Goal: Check status: Verify the current state of an ongoing process or item

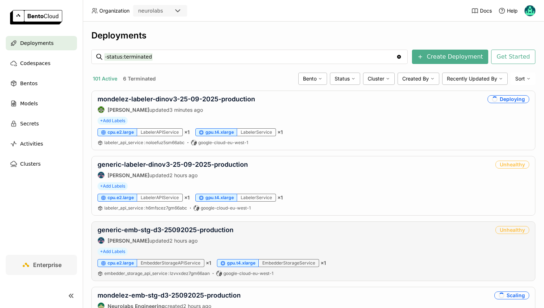
click at [182, 234] on div "generic-emb-stg-d3-25092025-production [PERSON_NAME] updated 2 hours ago" at bounding box center [165, 235] width 136 height 18
click at [177, 228] on link "generic-emb-stg-d3-25092025-production" at bounding box center [165, 230] width 136 height 8
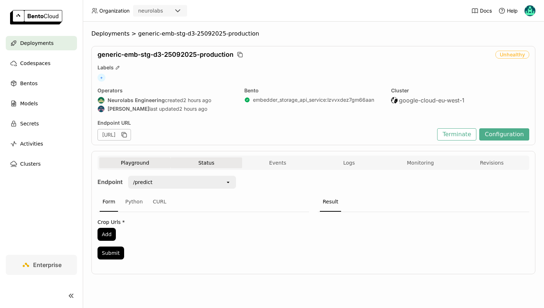
click at [230, 164] on button "Status" at bounding box center [205, 163] width 71 height 11
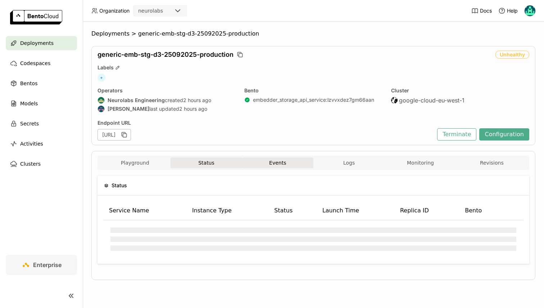
click at [264, 162] on button "Events" at bounding box center [277, 163] width 71 height 11
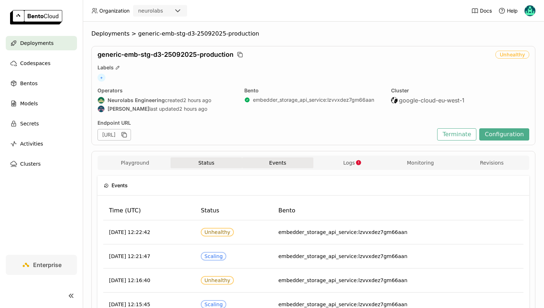
click at [205, 163] on button "Status" at bounding box center [205, 163] width 71 height 11
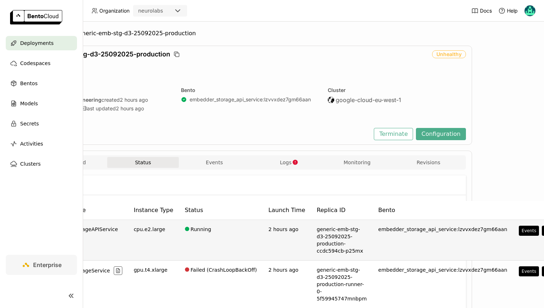
scroll to position [0, 87]
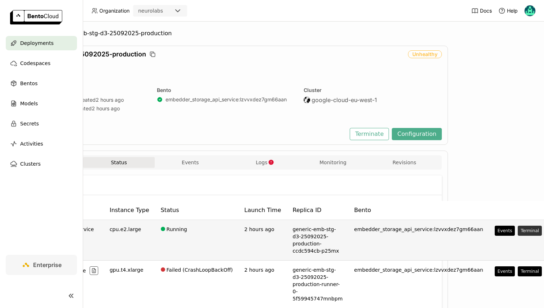
click at [517, 231] on button "Terminal" at bounding box center [529, 231] width 24 height 10
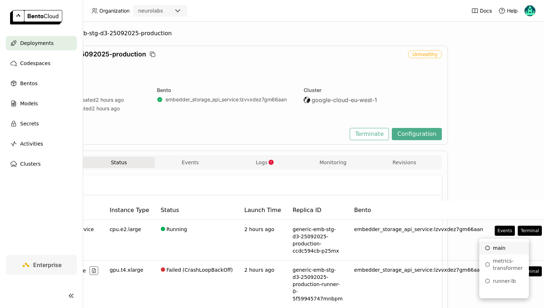
click at [506, 247] on div "main" at bounding box center [504, 248] width 38 height 7
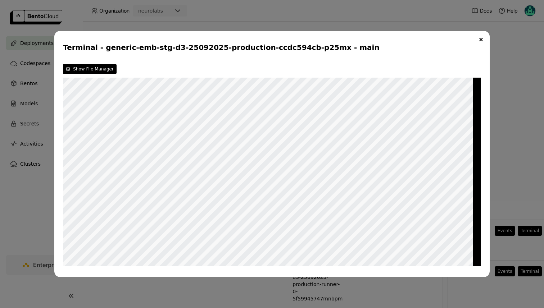
type textarea "sha256sum 9332f6acaa302ac645b1fe3824c571597e3d6ffbabfa21508864c197ed7b9cbc dino…"
click at [60, 194] on div "Terminal - generic-emb-stg-d3-25092025-production-ccdc594cb-p25mx - main Show F…" at bounding box center [271, 154] width 435 height 247
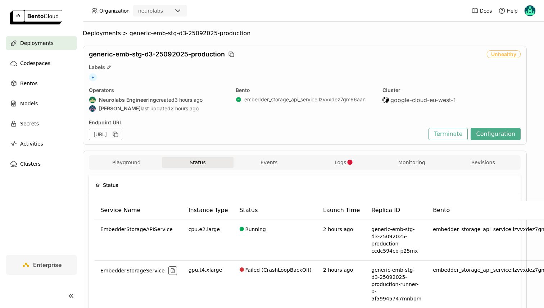
scroll to position [0, 0]
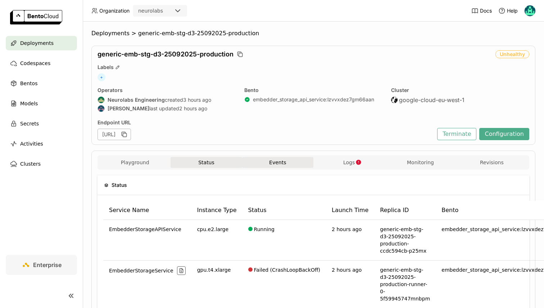
click at [279, 162] on button "Events" at bounding box center [277, 162] width 71 height 11
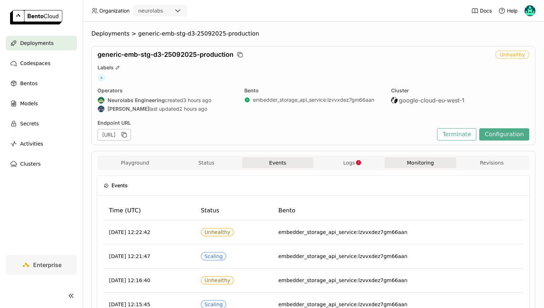
click at [408, 166] on button "Monitoring" at bounding box center [419, 163] width 71 height 11
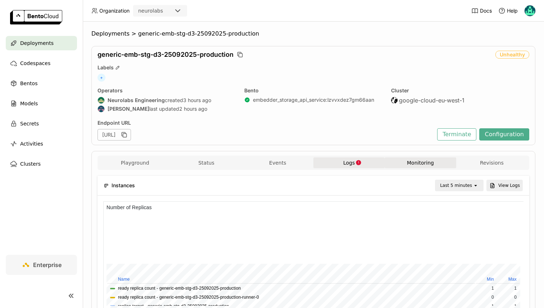
click at [320, 160] on button "Logs" at bounding box center [348, 163] width 71 height 11
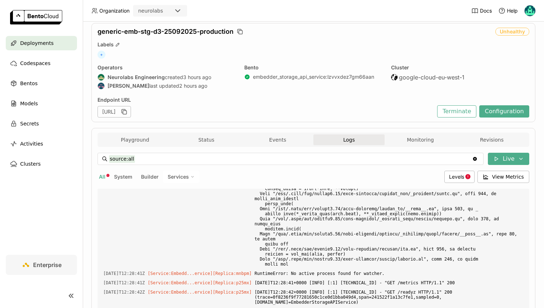
scroll to position [19, 0]
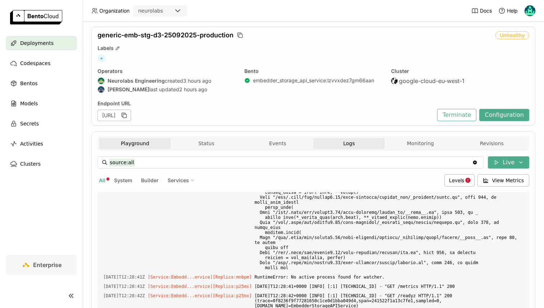
click at [138, 141] on button "Playground" at bounding box center [134, 143] width 71 height 11
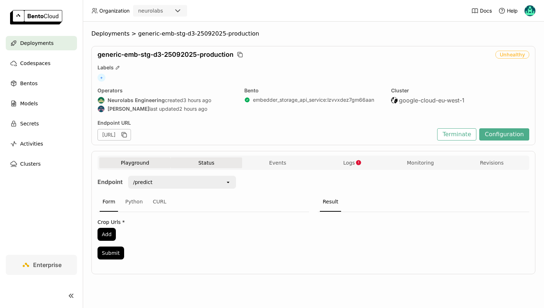
click at [200, 165] on button "Status" at bounding box center [205, 163] width 71 height 11
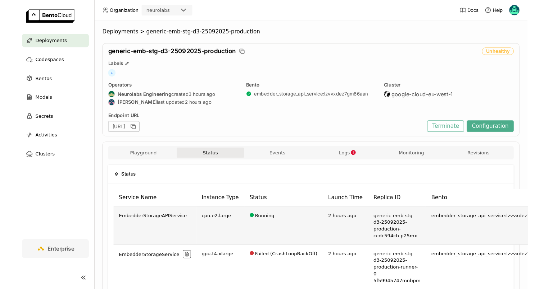
scroll to position [42, 0]
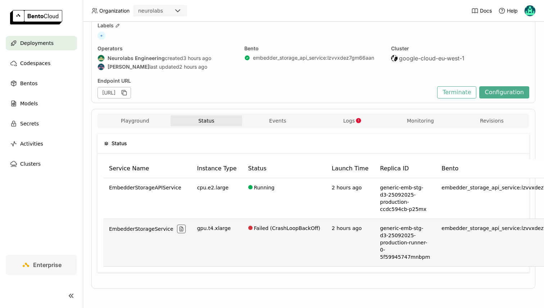
click at [271, 229] on td "Failed (CrashLoopBackOff)" at bounding box center [284, 243] width 84 height 48
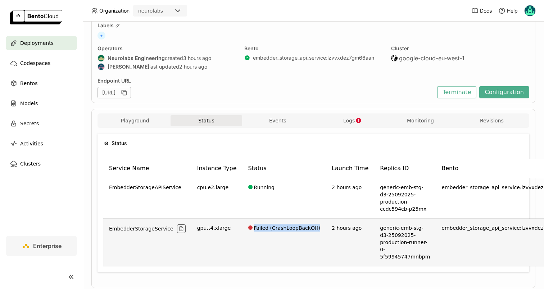
scroll to position [42, 87]
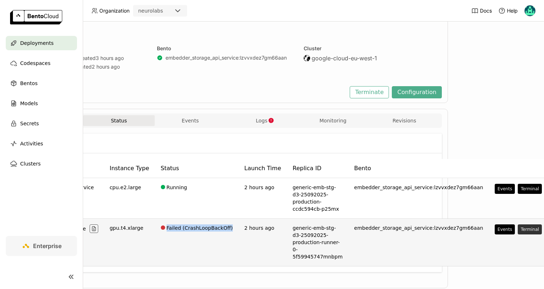
click at [517, 229] on button "Terminal" at bounding box center [529, 230] width 24 height 10
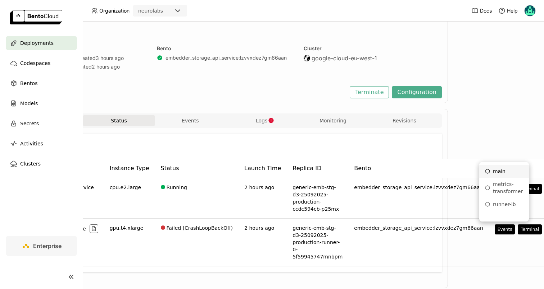
click at [498, 171] on div "main" at bounding box center [504, 171] width 38 height 7
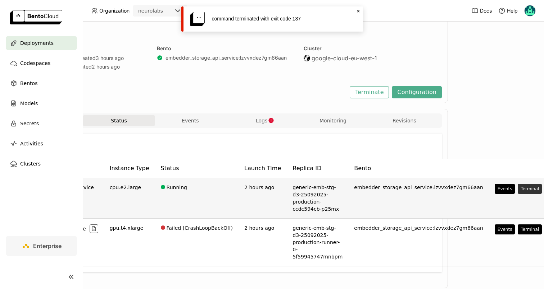
click at [517, 185] on button "Terminal" at bounding box center [529, 189] width 24 height 10
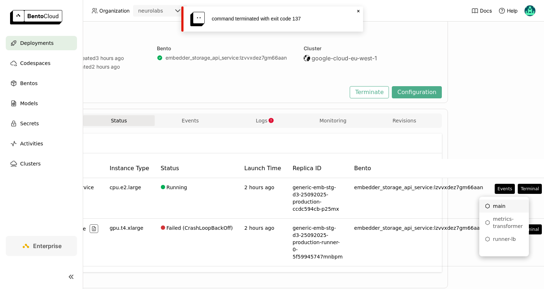
click at [501, 209] on div "main" at bounding box center [504, 206] width 38 height 7
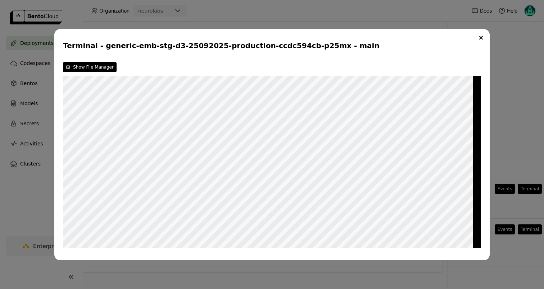
scroll to position [0, 0]
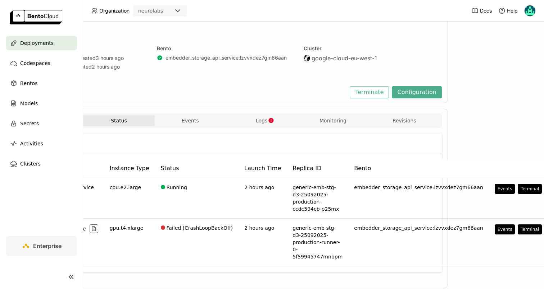
click at [505, 99] on div "Terminal - undefined - undefined" at bounding box center [272, 144] width 544 height 289
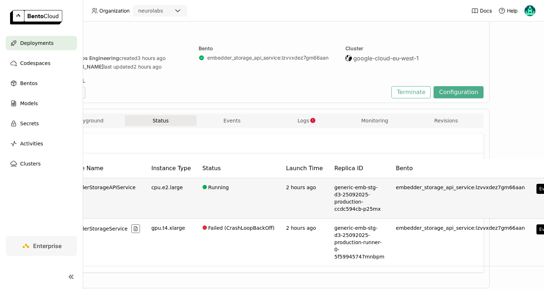
scroll to position [42, 87]
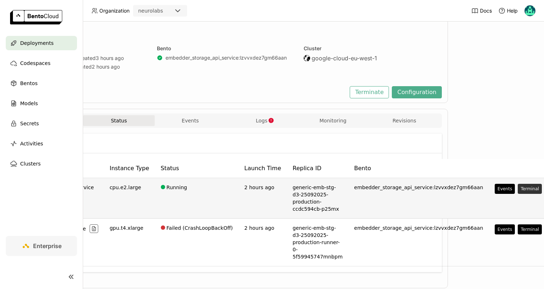
click at [517, 189] on button "Terminal" at bounding box center [529, 189] width 24 height 10
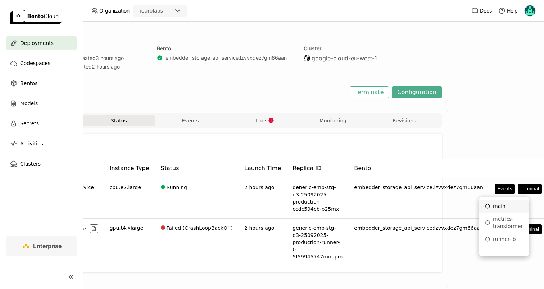
click at [512, 211] on li "main" at bounding box center [504, 206] width 50 height 13
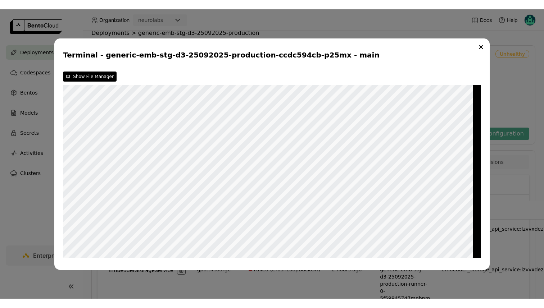
scroll to position [42, 0]
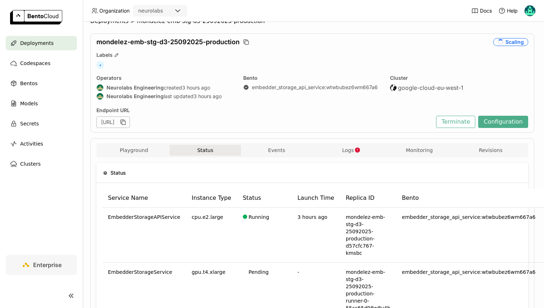
scroll to position [6, 1]
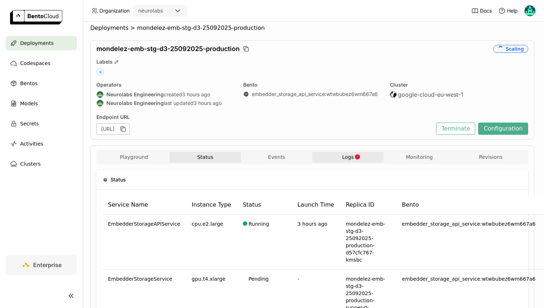
click at [351, 161] on button "Logs" at bounding box center [347, 157] width 71 height 11
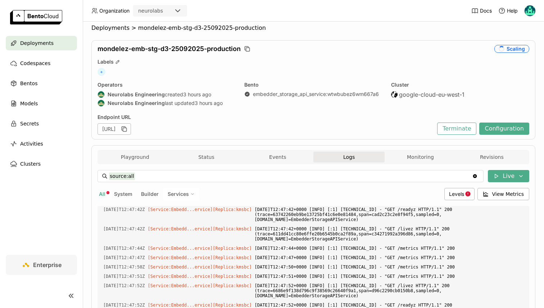
scroll to position [1120, 0]
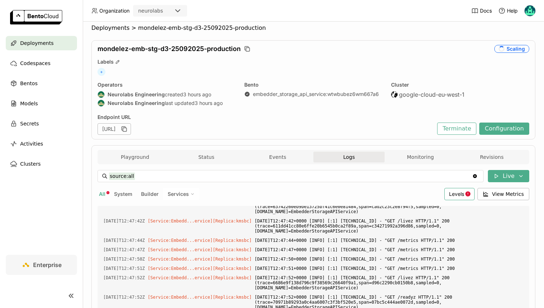
click at [464, 194] on span "Levels" at bounding box center [456, 194] width 15 height 6
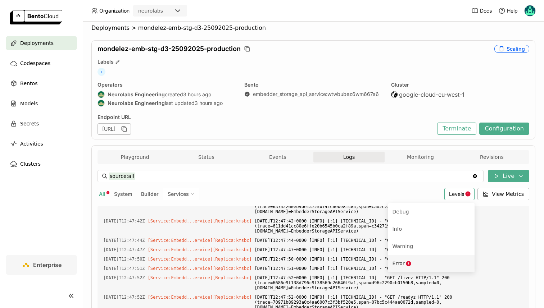
click at [432, 260] on div "Error" at bounding box center [431, 263] width 78 height 9
type input "source:all level:error"
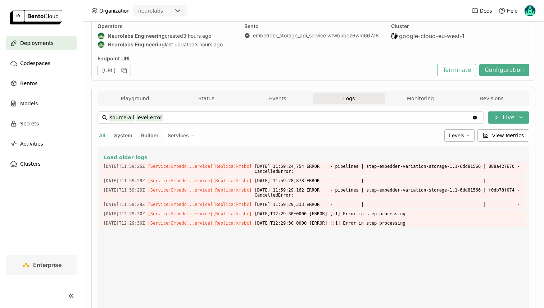
scroll to position [0, 0]
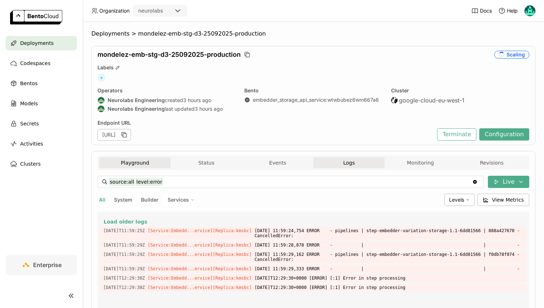
click at [151, 162] on button "Playground" at bounding box center [134, 163] width 71 height 11
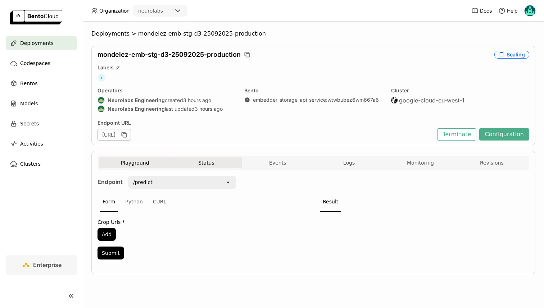
click at [199, 162] on button "Status" at bounding box center [205, 163] width 71 height 11
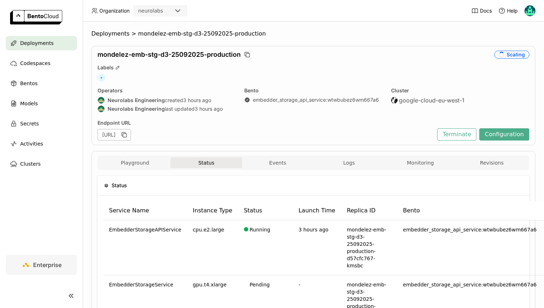
scroll to position [64, 0]
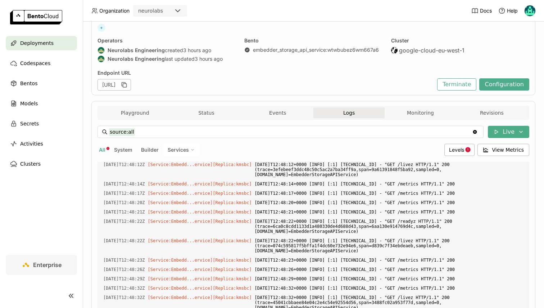
scroll to position [45, 0]
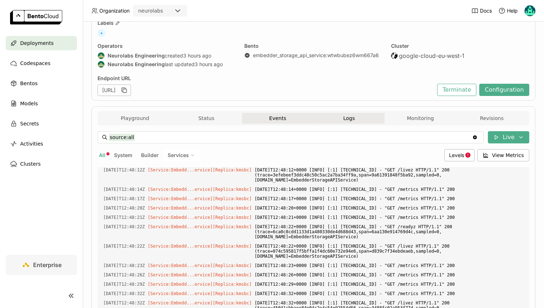
click at [278, 117] on button "Events" at bounding box center [277, 118] width 71 height 11
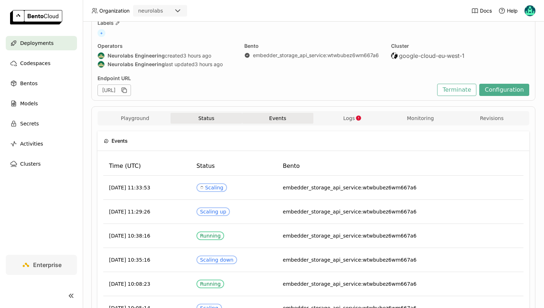
click at [209, 115] on button "Status" at bounding box center [205, 118] width 71 height 11
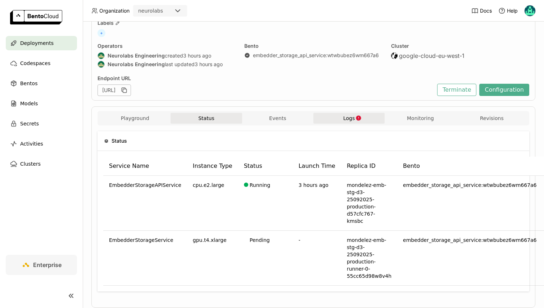
click at [342, 117] on button "Logs" at bounding box center [348, 118] width 71 height 11
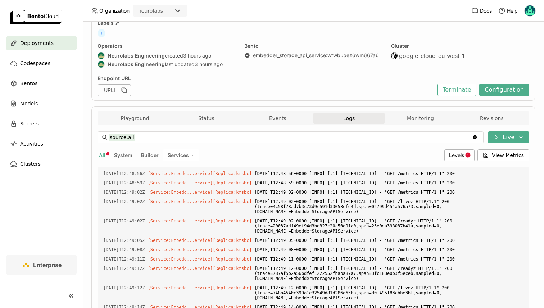
scroll to position [1178, 0]
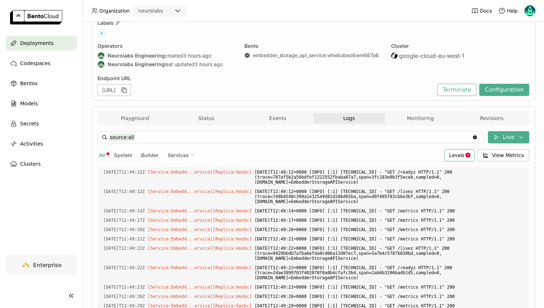
click at [462, 154] on span "Levels" at bounding box center [456, 155] width 15 height 6
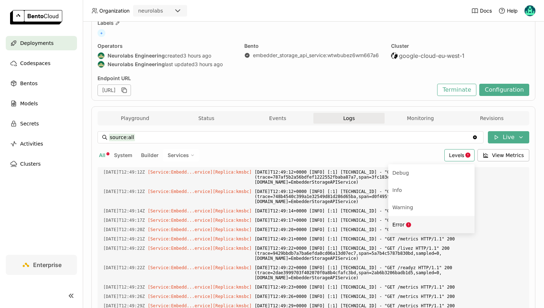
click at [426, 225] on div "Error" at bounding box center [431, 224] width 78 height 9
type input "source:all level:error"
